Goal: Task Accomplishment & Management: Use online tool/utility

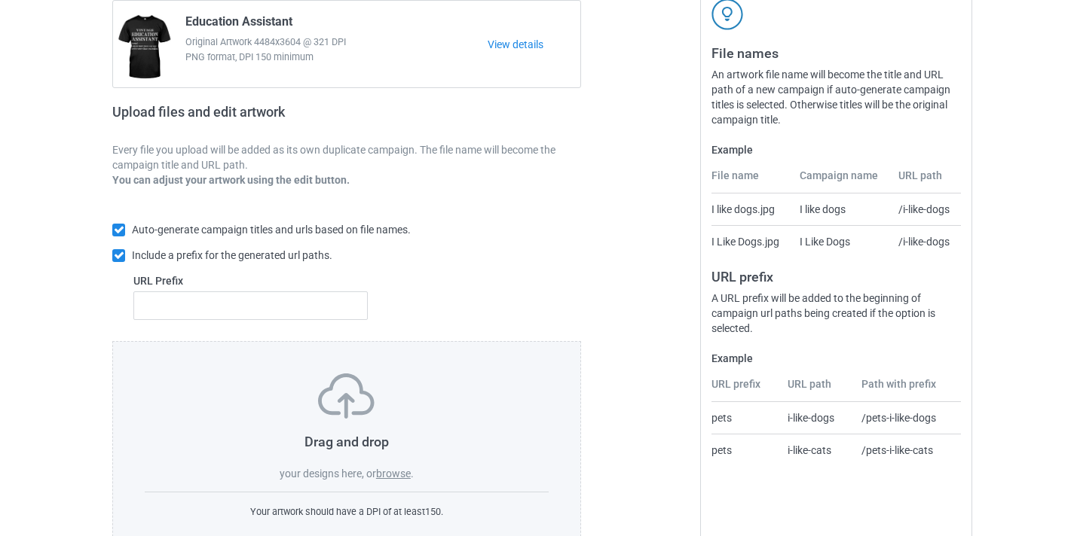
scroll to position [197, 0]
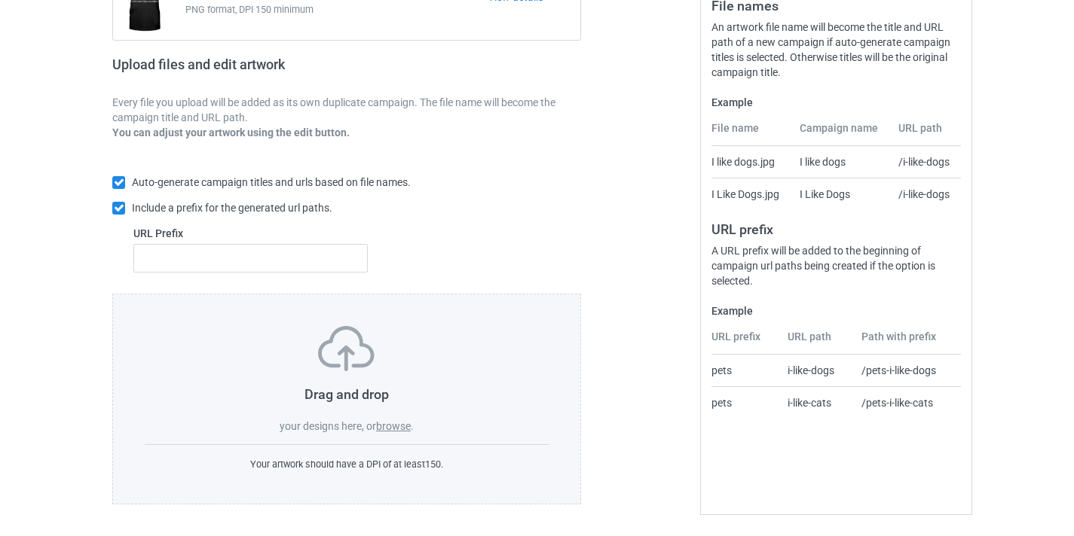
click at [398, 423] on label "browse" at bounding box center [393, 426] width 35 height 12
click at [0, 0] on input "browse" at bounding box center [0, 0] width 0 height 0
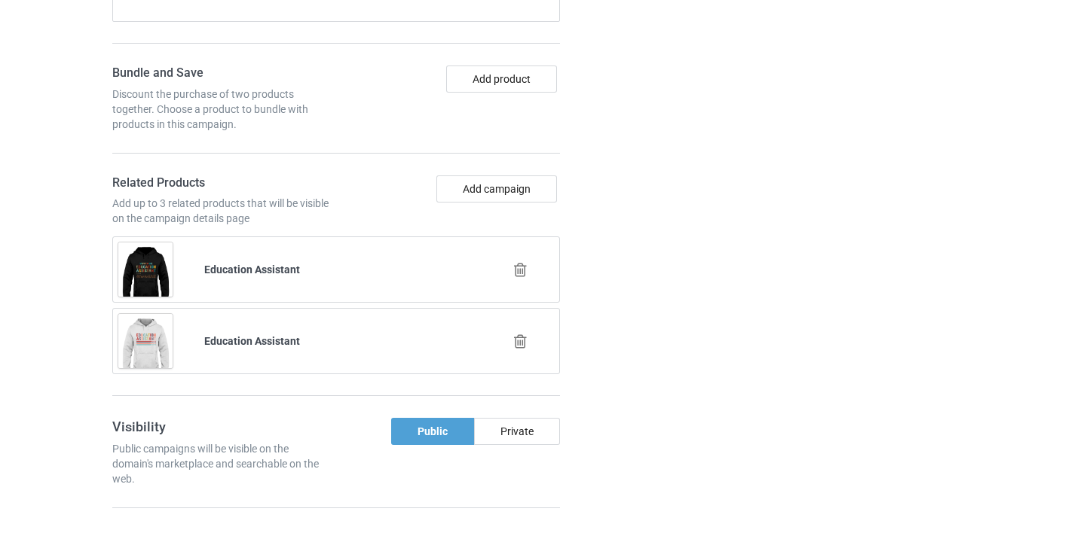
scroll to position [1162, 0]
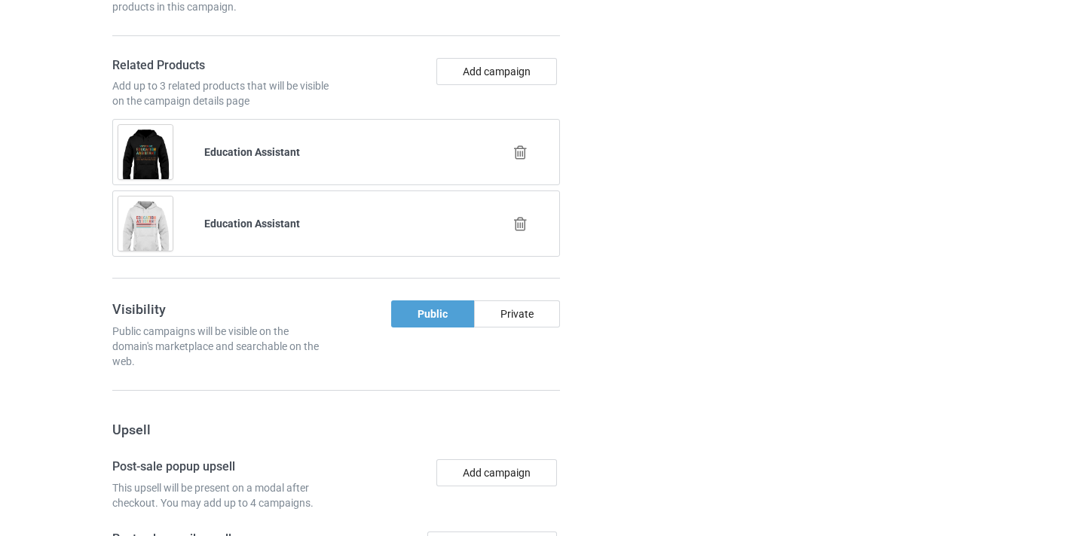
click at [536, 162] on div at bounding box center [521, 153] width 86 height 38
click at [526, 157] on icon at bounding box center [520, 153] width 19 height 16
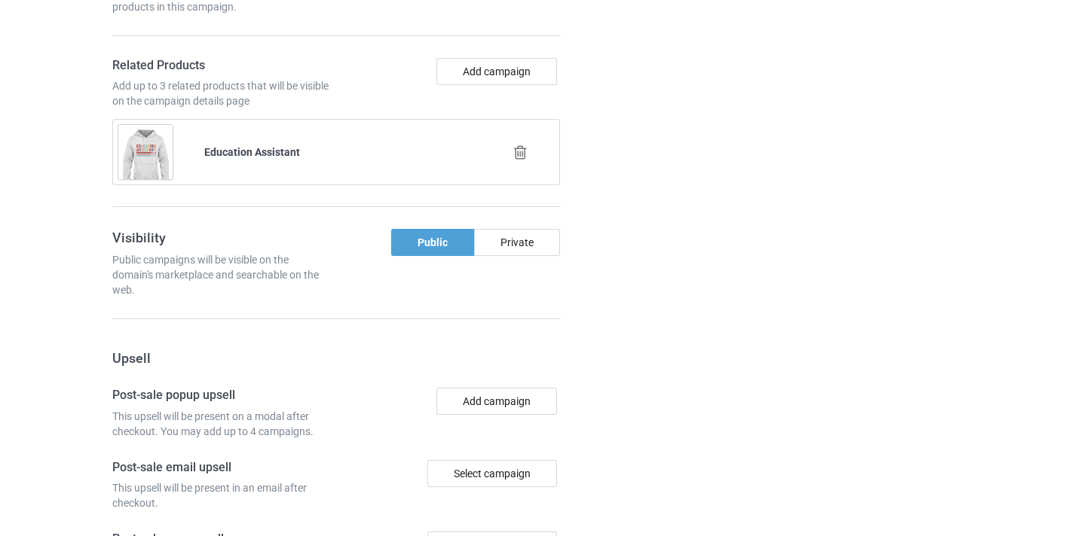
click at [515, 156] on icon at bounding box center [520, 153] width 19 height 16
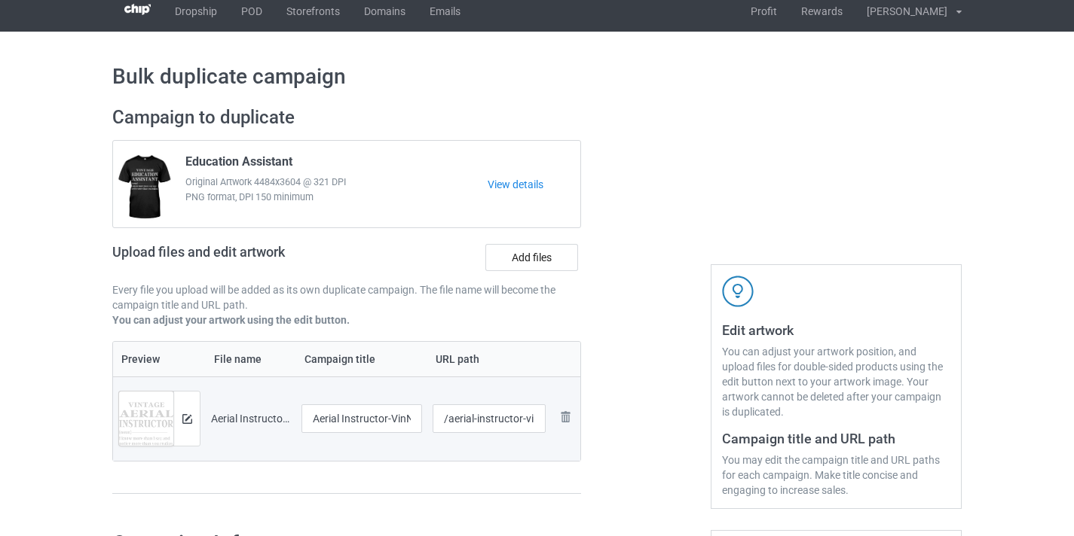
scroll to position [8, 0]
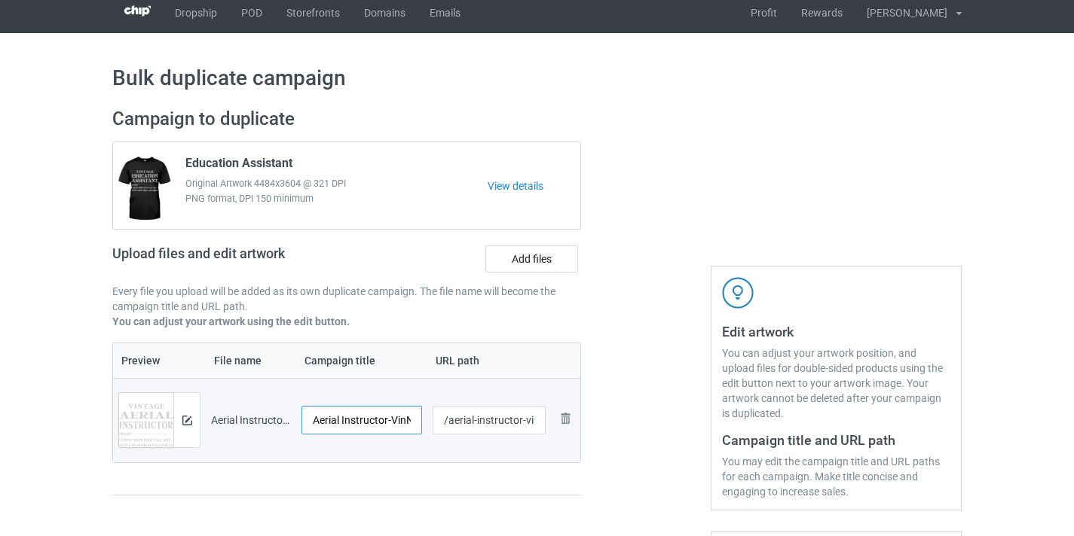
click at [407, 420] on input "Aerial Instructor-VinNew" at bounding box center [361, 420] width 121 height 29
drag, startPoint x: 407, startPoint y: 420, endPoint x: 490, endPoint y: 426, distance: 83.1
click at [487, 427] on tr "Preview and edit artwork Aerial Instructor-VinNew.png Aerial Instructor-VinNew …" at bounding box center [346, 420] width 467 height 84
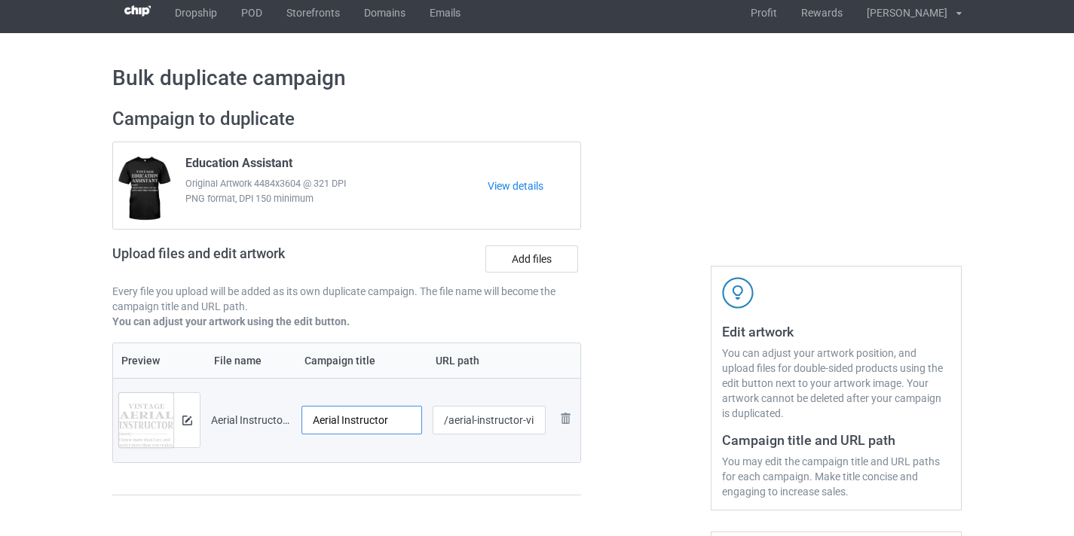
type input "Aerial Instructor"
click at [522, 421] on input "/aerial-instructor-vinnew" at bounding box center [489, 420] width 114 height 29
click at [536, 420] on input "/aerial-instructor-vinnew" at bounding box center [489, 420] width 114 height 29
drag, startPoint x: 536, startPoint y: 420, endPoint x: 642, endPoint y: 437, distance: 107.5
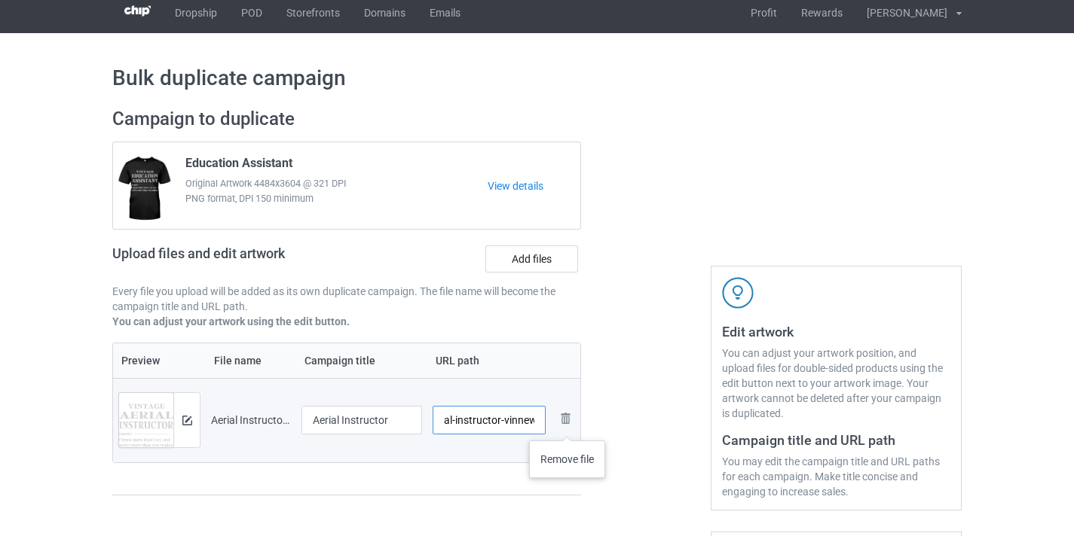
click at [641, 437] on div "Campaign to duplicate Education Assistant Original Artwork 4484x3604 @ 321 DPI …" at bounding box center [537, 309] width 870 height 424
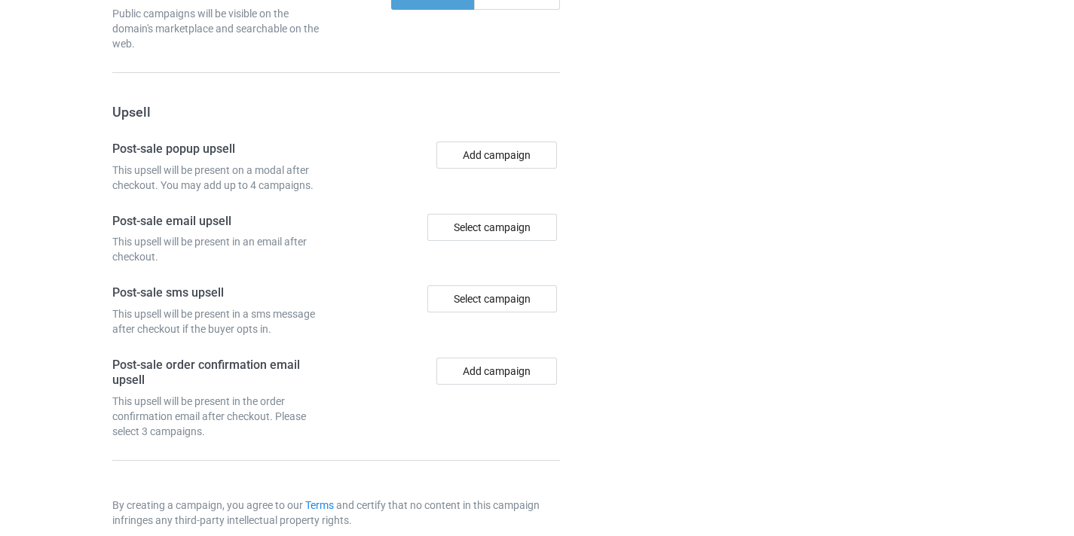
scroll to position [1397, 0]
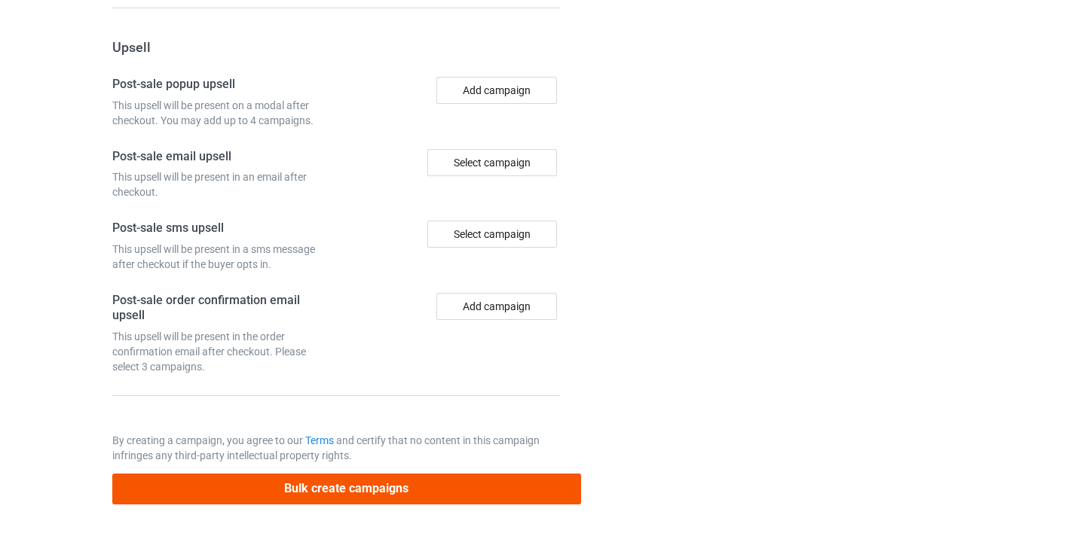
type input "/aerial-instructor8"
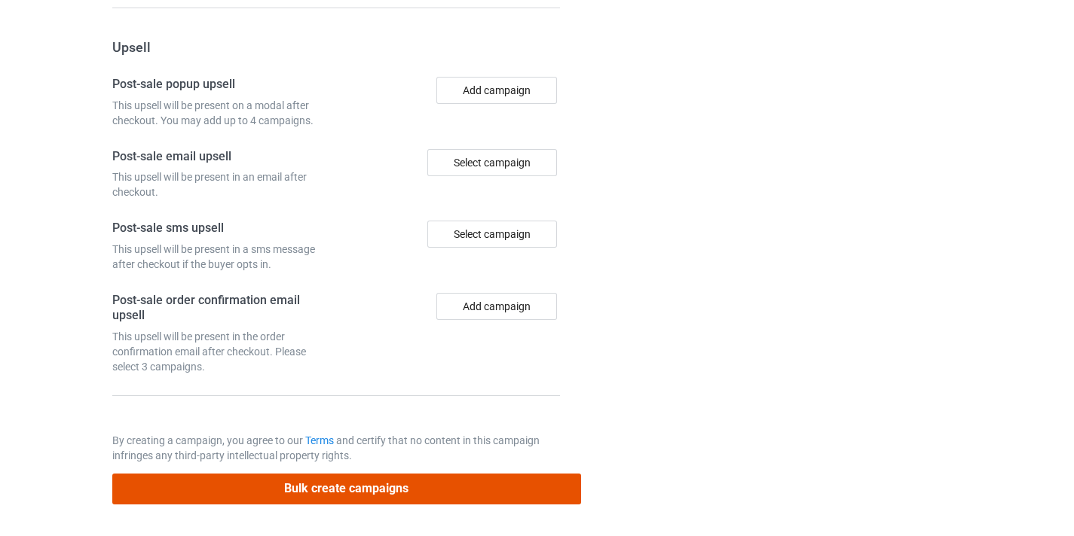
click at [451, 504] on button "Bulk create campaigns" at bounding box center [346, 489] width 469 height 31
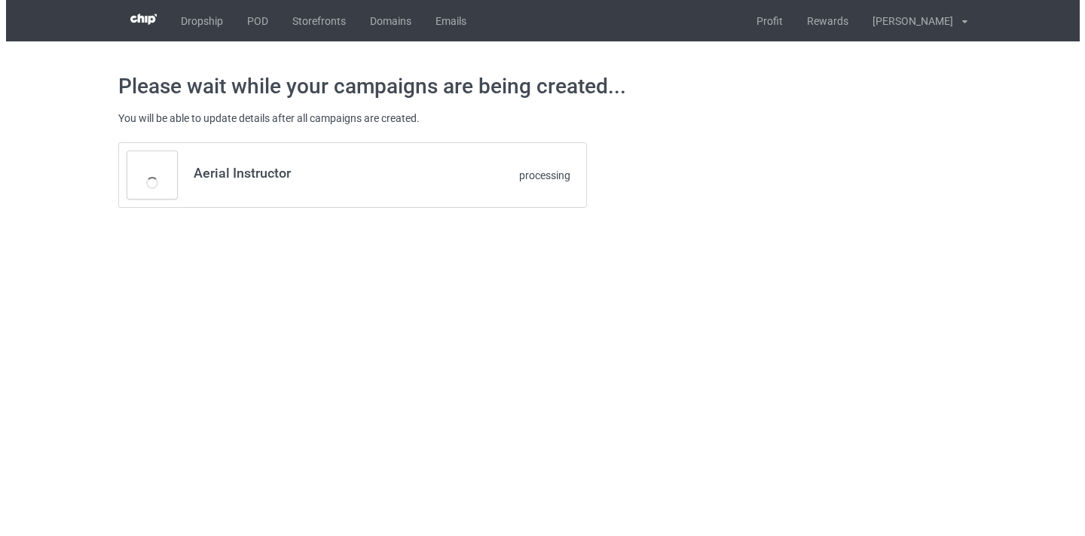
scroll to position [0, 0]
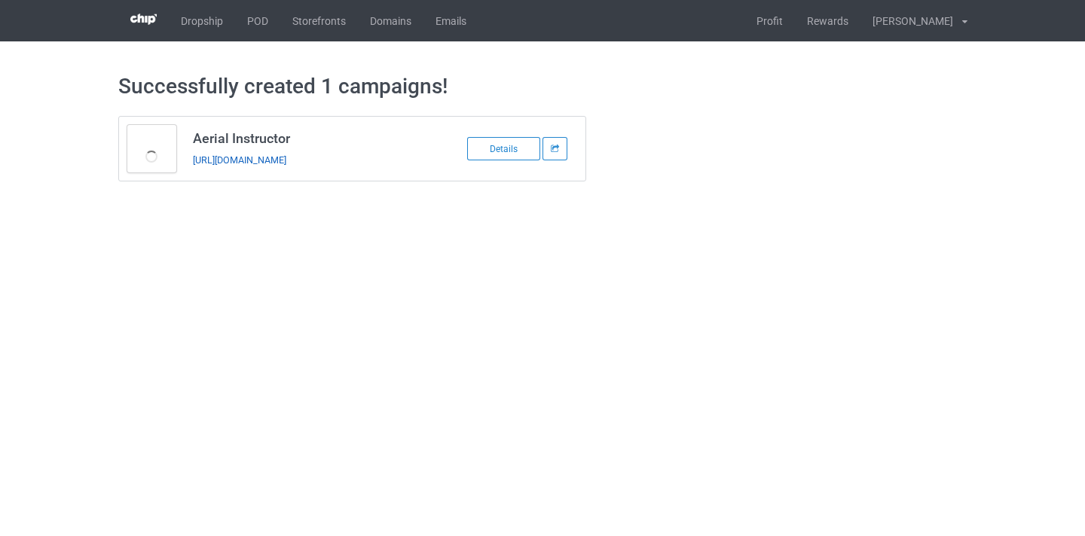
click at [278, 154] on link "[URL][DOMAIN_NAME]" at bounding box center [239, 159] width 93 height 11
